Goal: Information Seeking & Learning: Learn about a topic

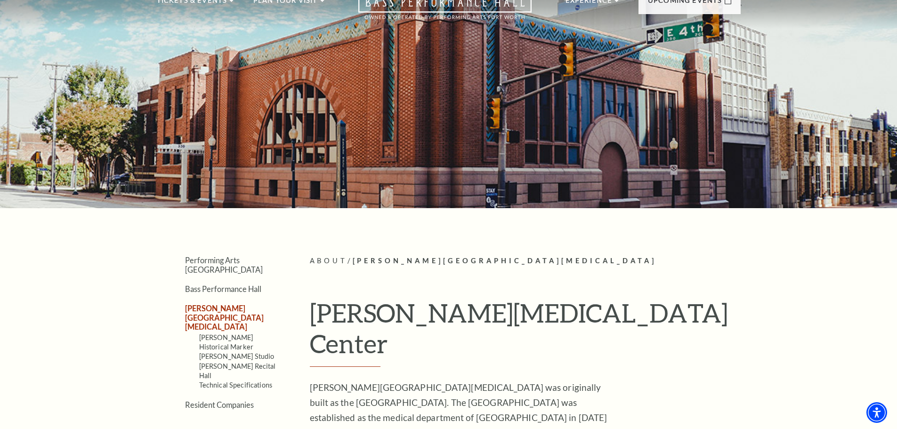
scroll to position [141, 0]
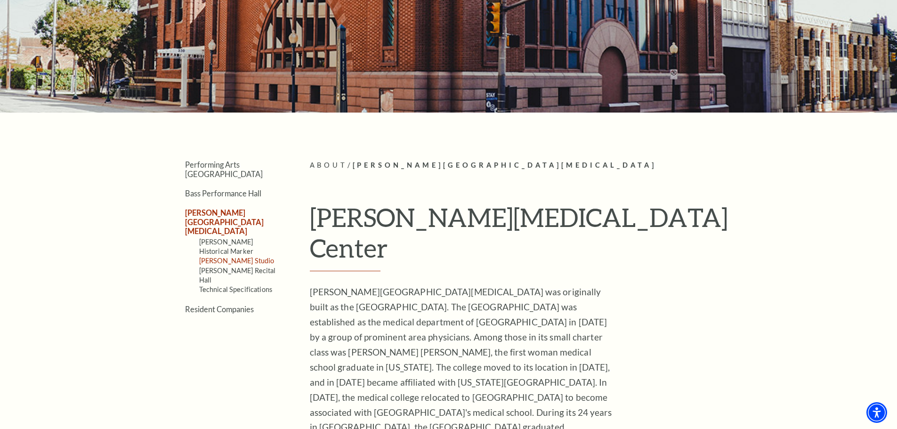
click at [238, 257] on link "[PERSON_NAME] Studio" at bounding box center [236, 261] width 75 height 8
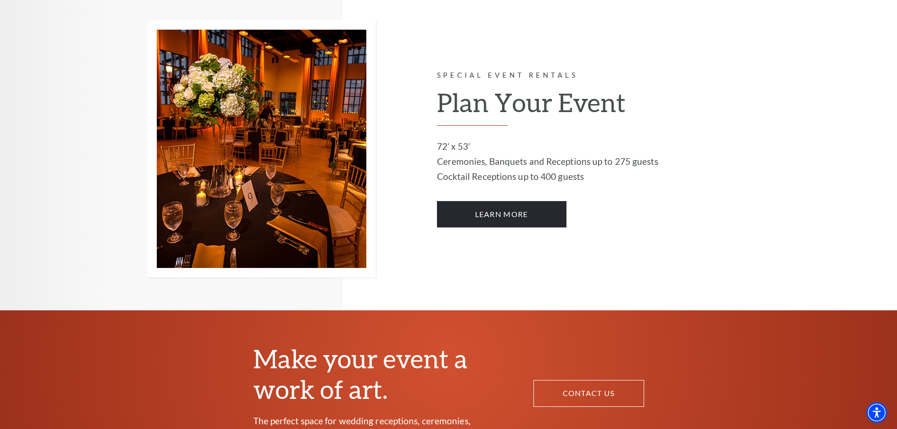
scroll to position [424, 0]
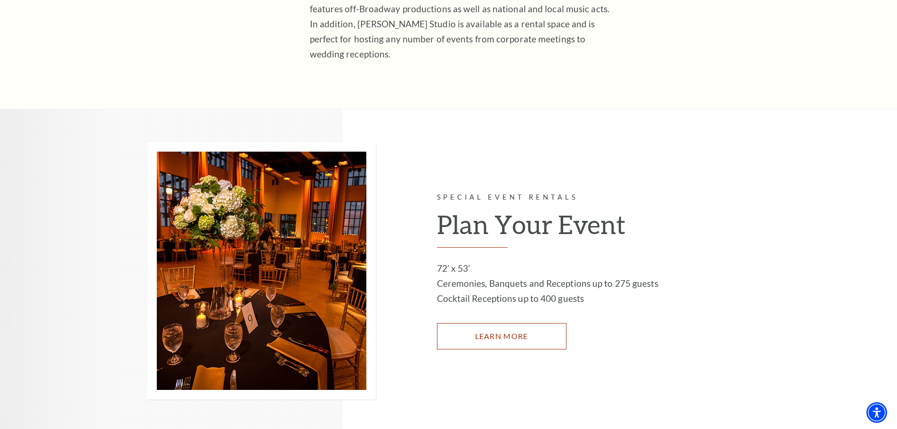
drag, startPoint x: 472, startPoint y: 315, endPoint x: 505, endPoint y: 306, distance: 33.7
click at [472, 323] on link "LEARN MORE" at bounding box center [501, 336] width 129 height 26
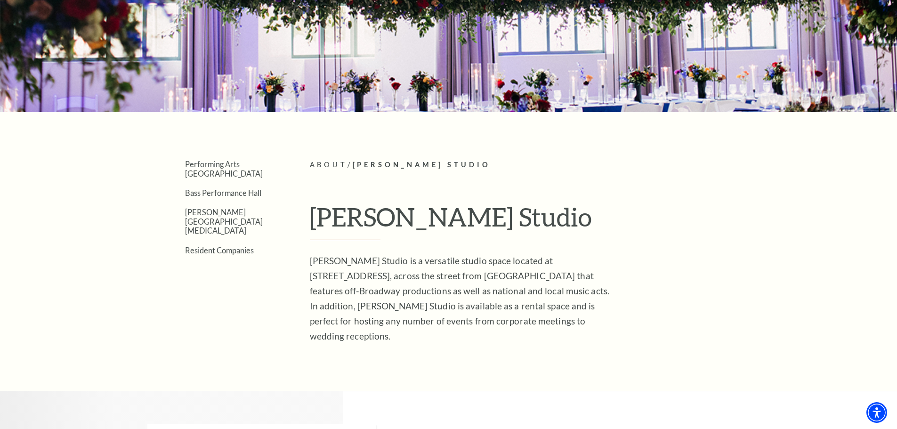
scroll to position [0, 0]
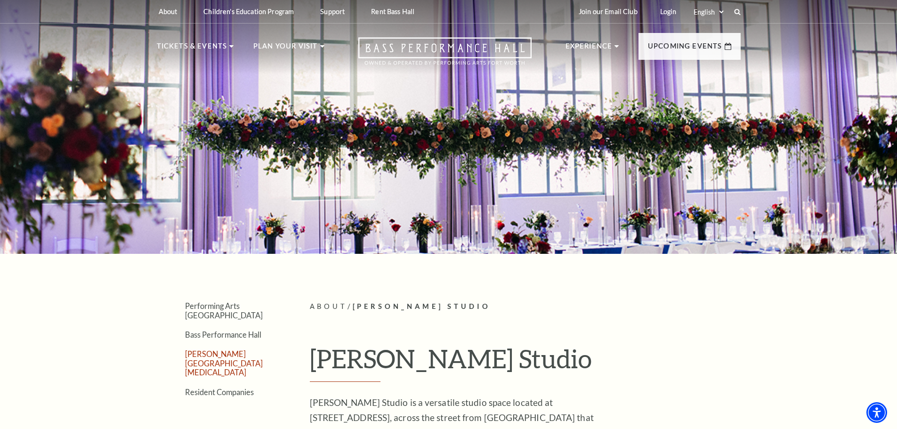
click at [232, 349] on link "[PERSON_NAME][GEOGRAPHIC_DATA][MEDICAL_DATA]" at bounding box center [224, 362] width 78 height 27
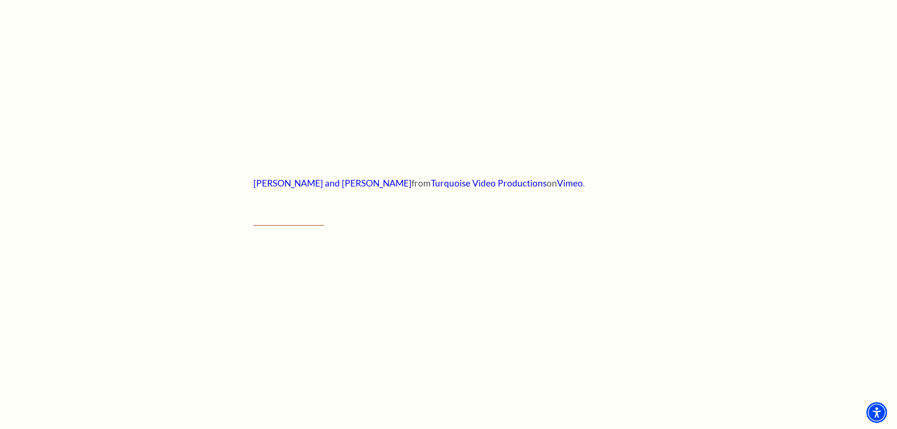
scroll to position [471, 0]
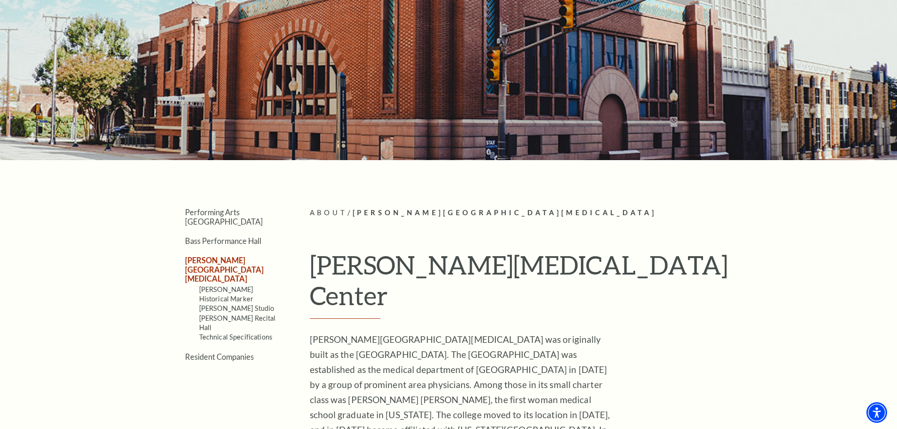
scroll to position [94, 0]
click at [245, 313] on link "[PERSON_NAME] Recital Hall" at bounding box center [237, 321] width 77 height 17
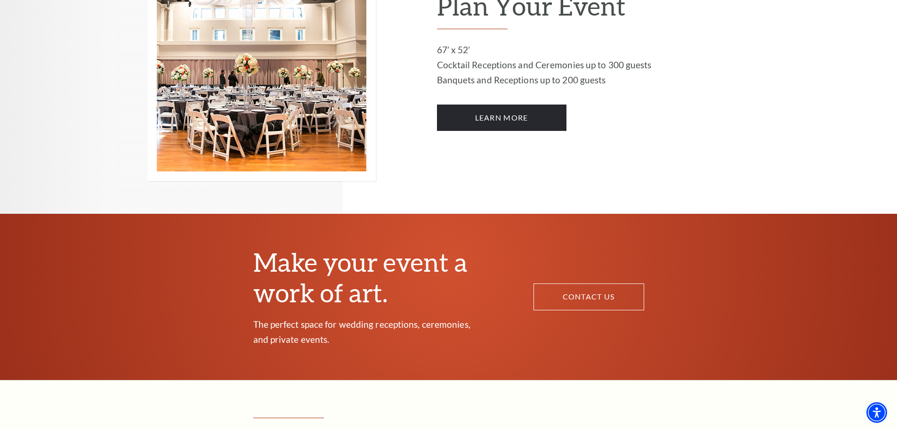
scroll to position [471, 0]
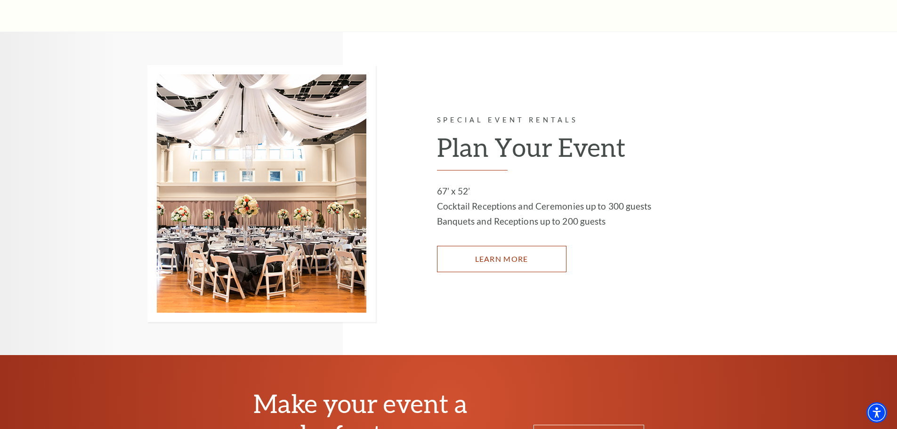
click at [530, 268] on link "LEARN MORE" at bounding box center [501, 259] width 129 height 26
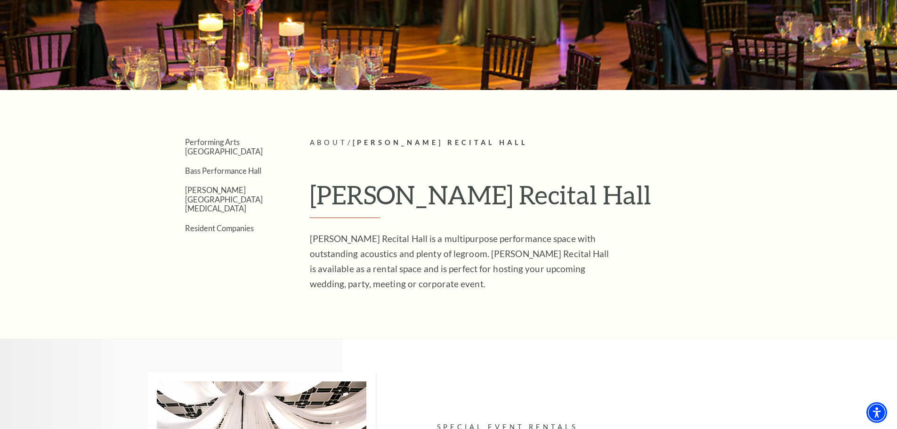
scroll to position [94, 0]
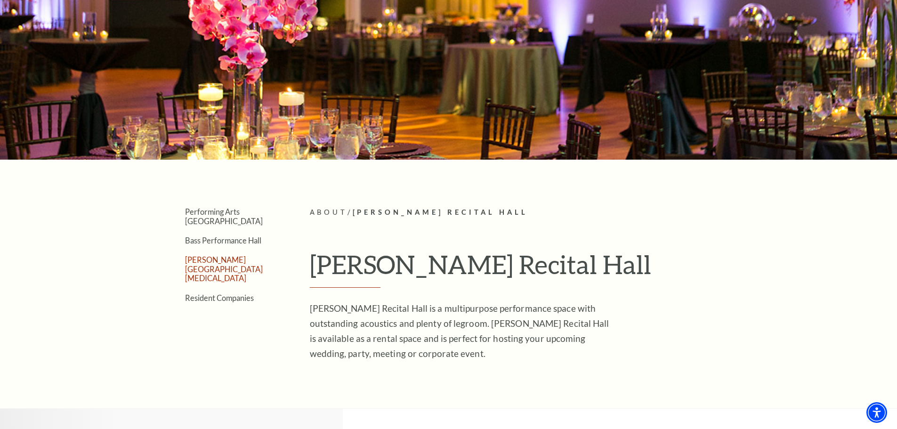
click at [213, 255] on link "[PERSON_NAME][GEOGRAPHIC_DATA][MEDICAL_DATA]" at bounding box center [224, 268] width 78 height 27
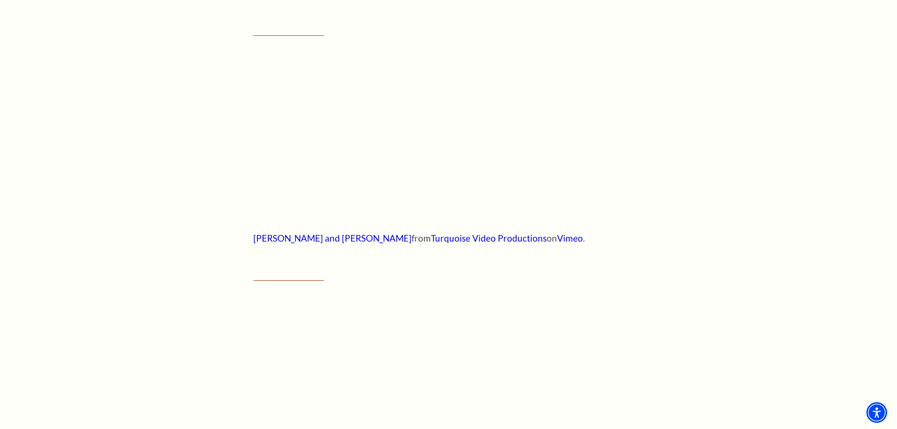
scroll to position [518, 0]
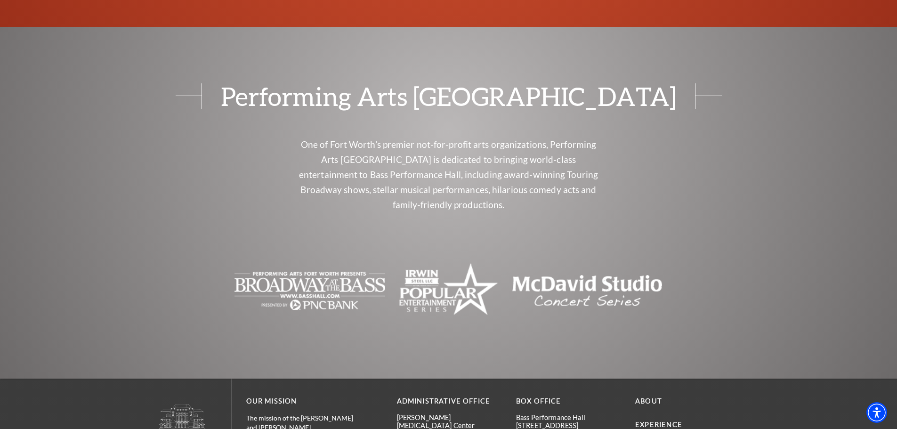
scroll to position [1583, 0]
